Goal: Task Accomplishment & Management: Use online tool/utility

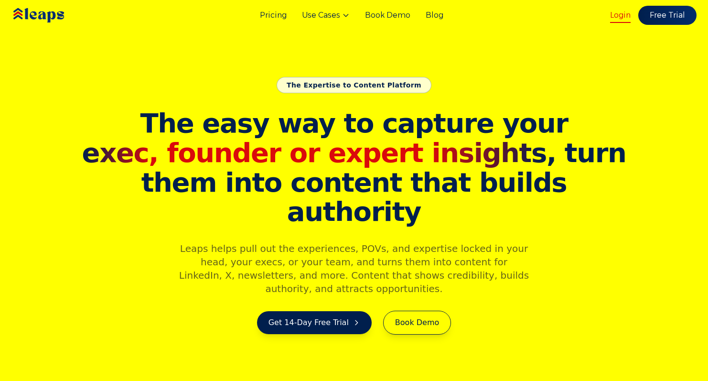
click at [618, 16] on link "Login" at bounding box center [620, 15] width 21 height 11
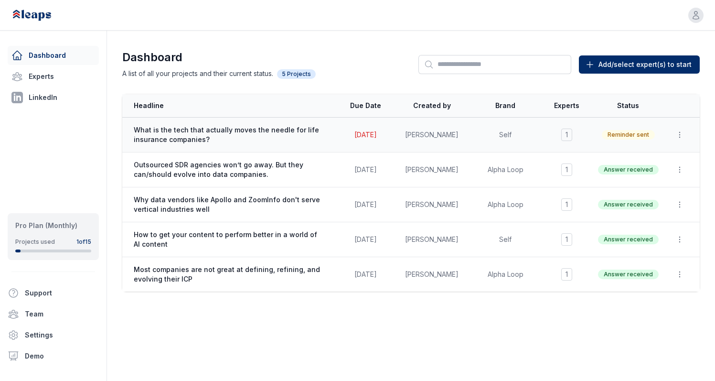
click at [252, 133] on span "What is the tech that actually moves the needle for life insurance companies?" at bounding box center [229, 134] width 191 height 19
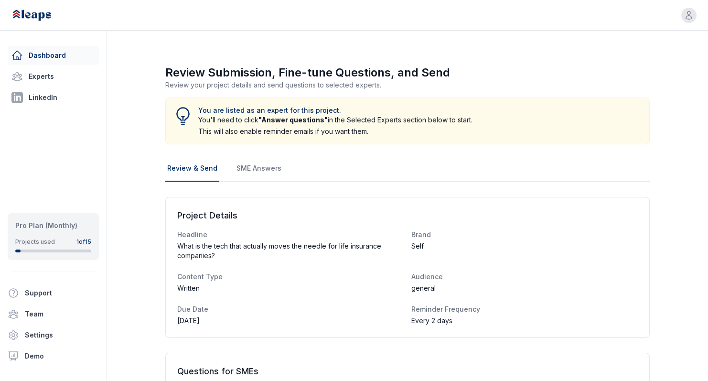
click at [51, 57] on link "Dashboard" at bounding box center [53, 55] width 91 height 19
